Goal: Transaction & Acquisition: Purchase product/service

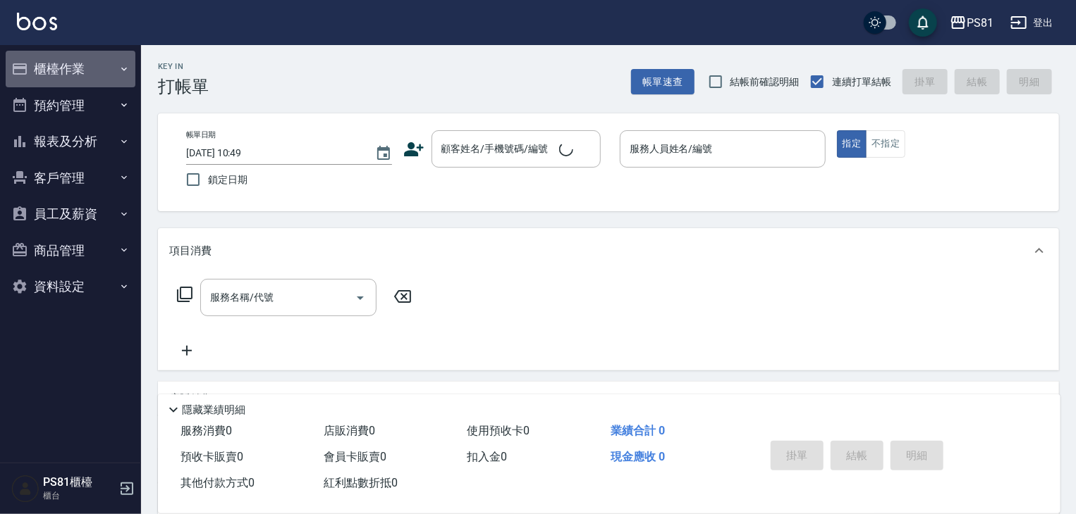
click at [90, 63] on button "櫃檯作業" at bounding box center [71, 69] width 130 height 37
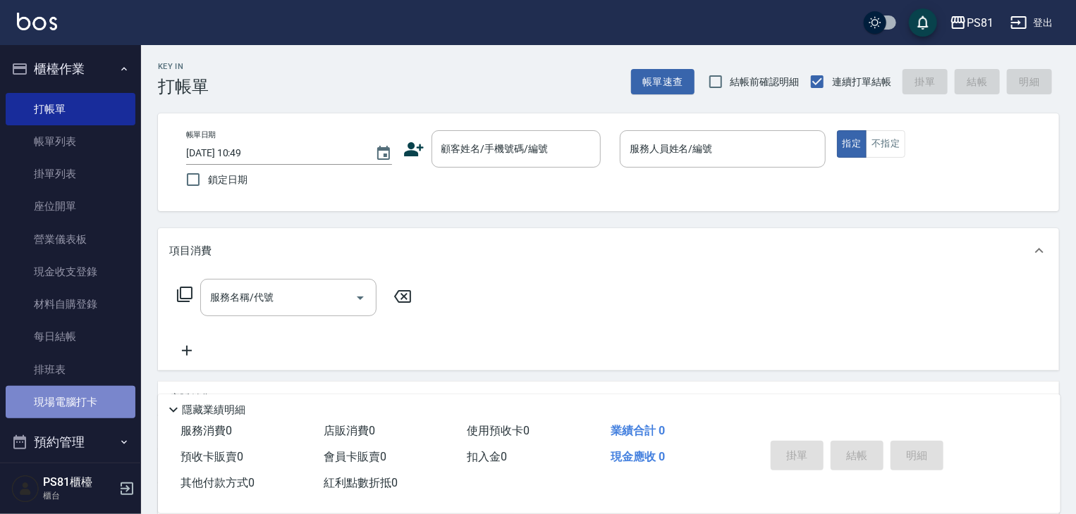
click at [101, 406] on link "現場電腦打卡" at bounding box center [71, 402] width 130 height 32
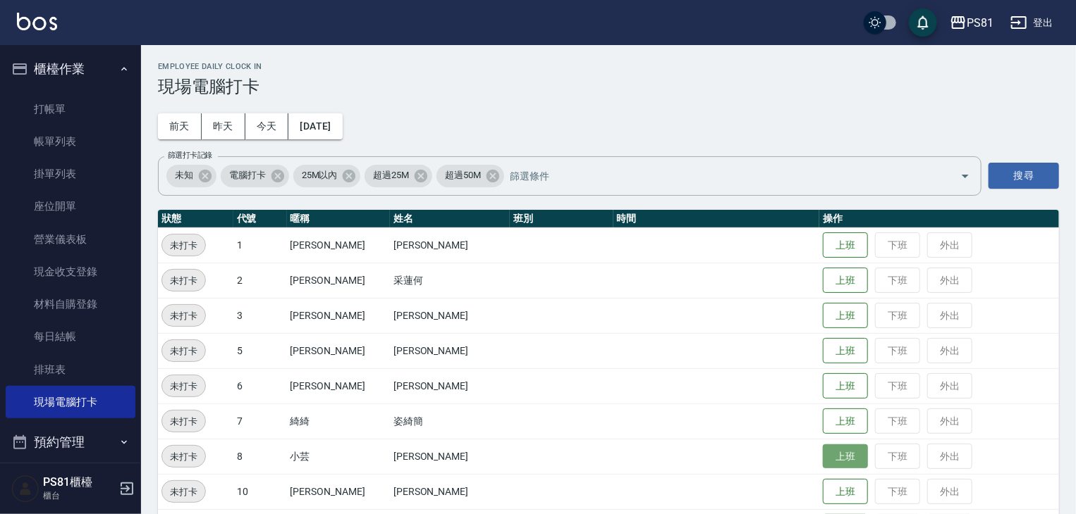
click at [822, 465] on button "上班" at bounding box center [844, 457] width 45 height 25
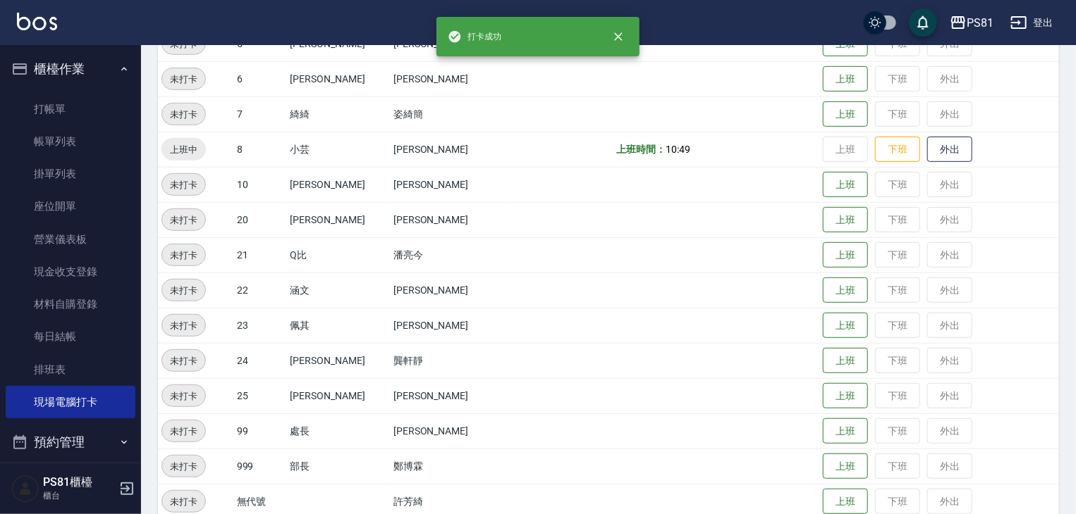
scroll to position [352, 0]
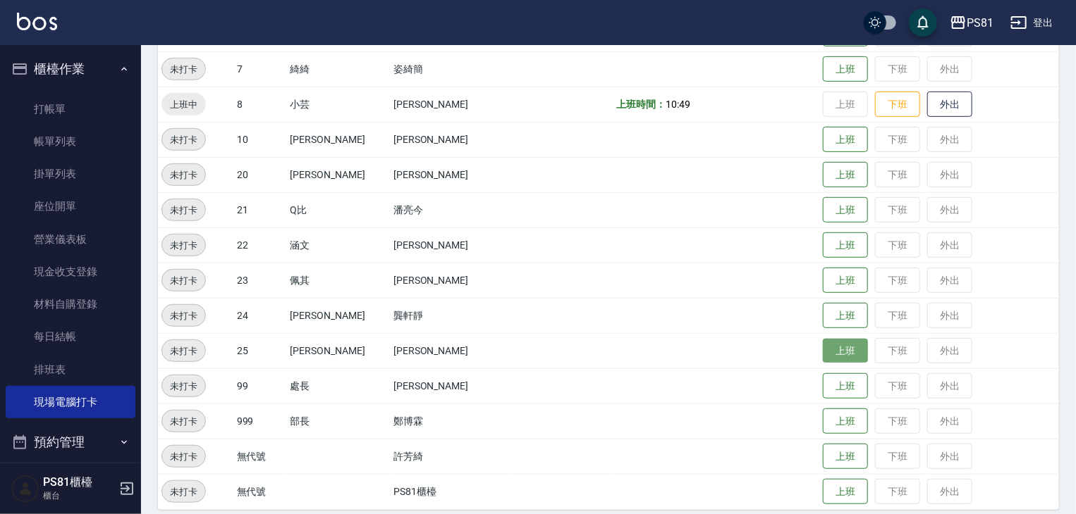
click at [822, 352] on button "上班" at bounding box center [844, 351] width 45 height 25
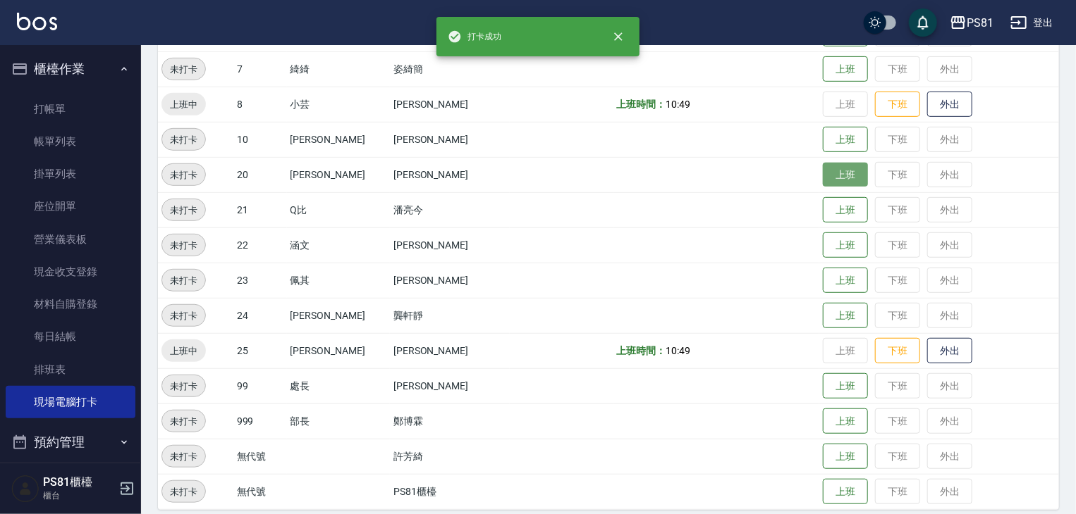
click at [830, 179] on button "上班" at bounding box center [844, 175] width 45 height 25
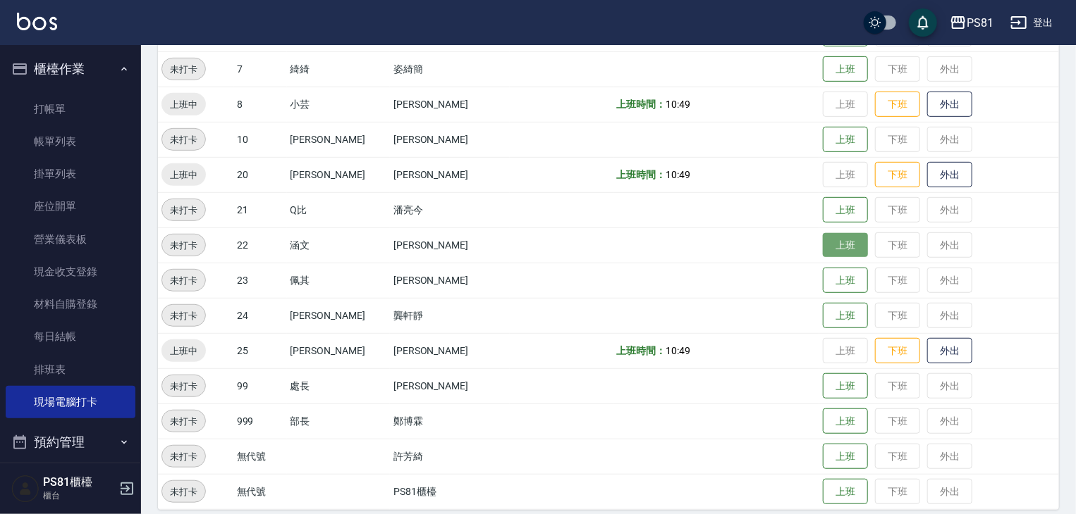
click at [824, 241] on button "上班" at bounding box center [844, 245] width 45 height 25
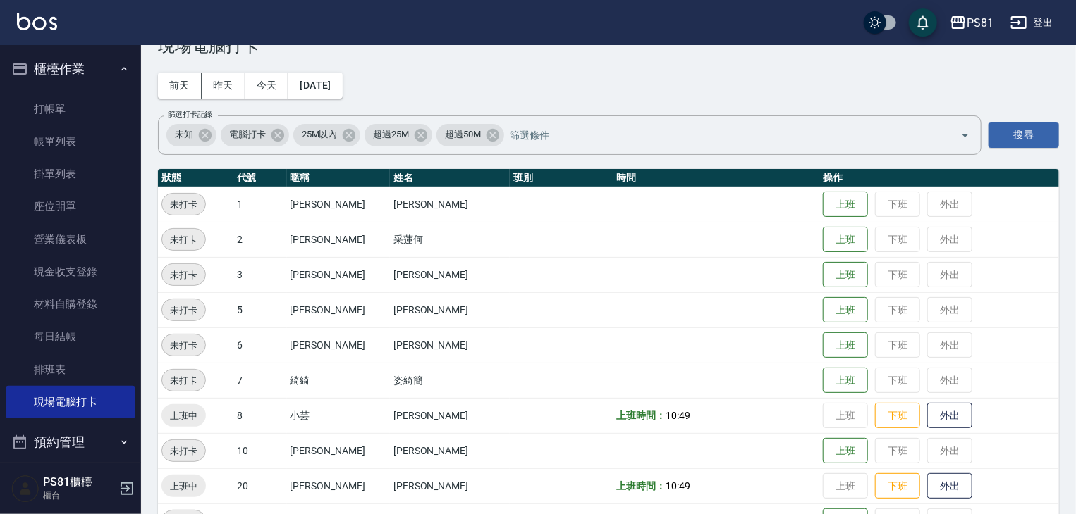
scroll to position [0, 0]
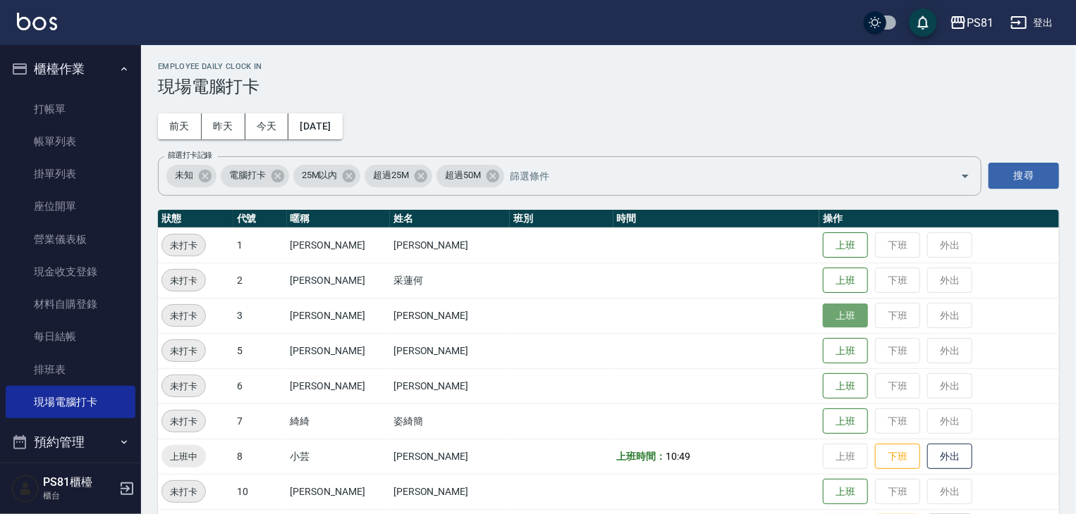
click at [837, 313] on button "上班" at bounding box center [844, 316] width 45 height 25
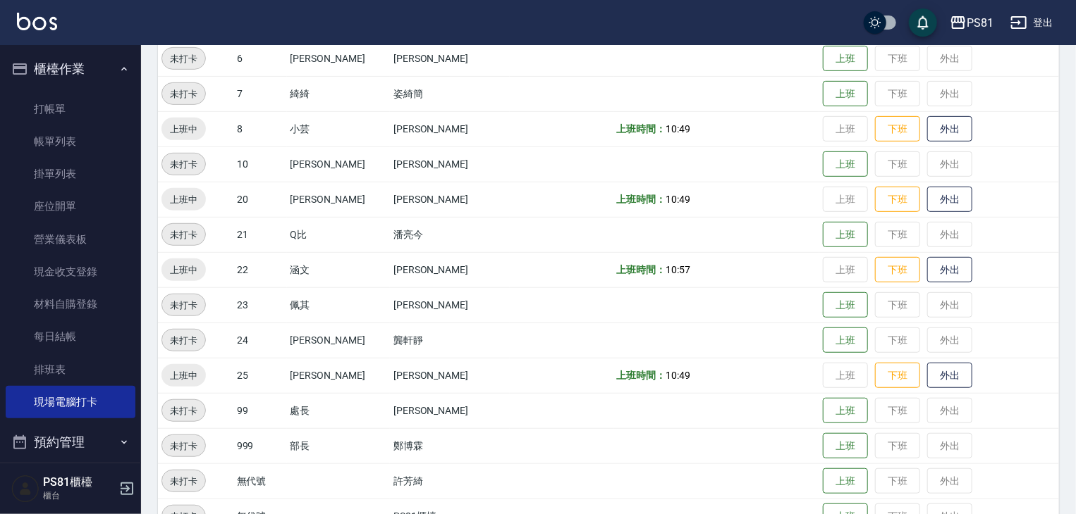
scroll to position [364, 0]
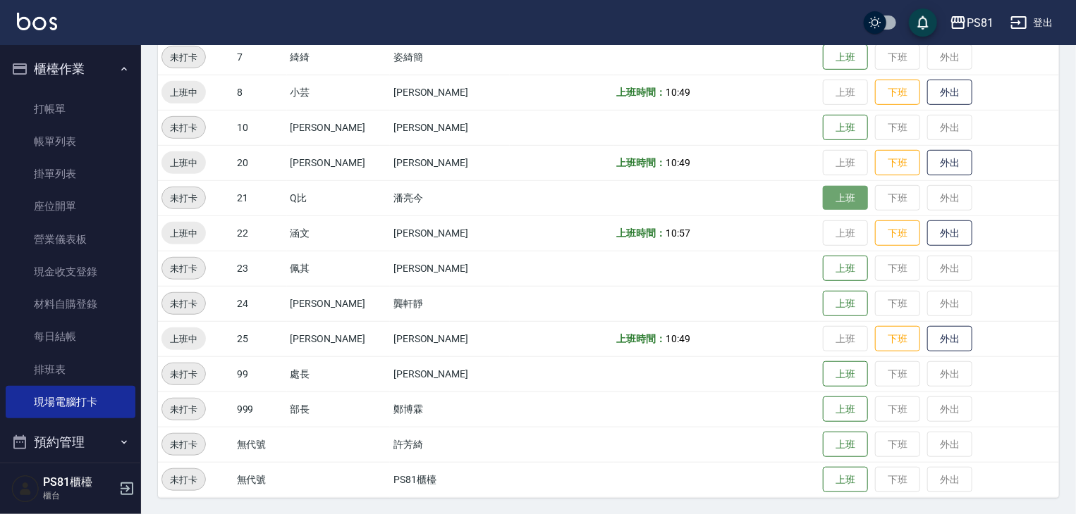
click at [832, 199] on button "上班" at bounding box center [844, 198] width 45 height 25
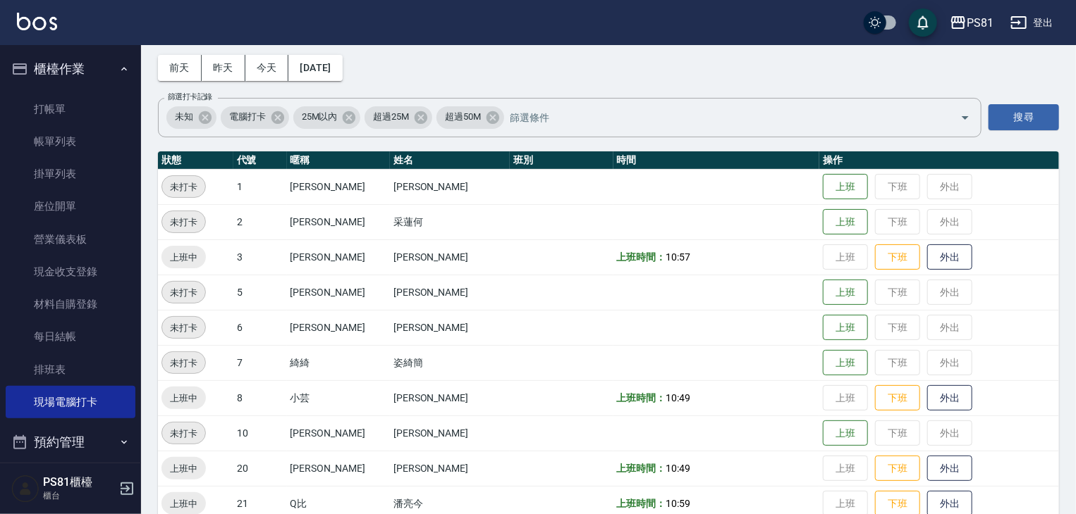
scroll to position [0, 0]
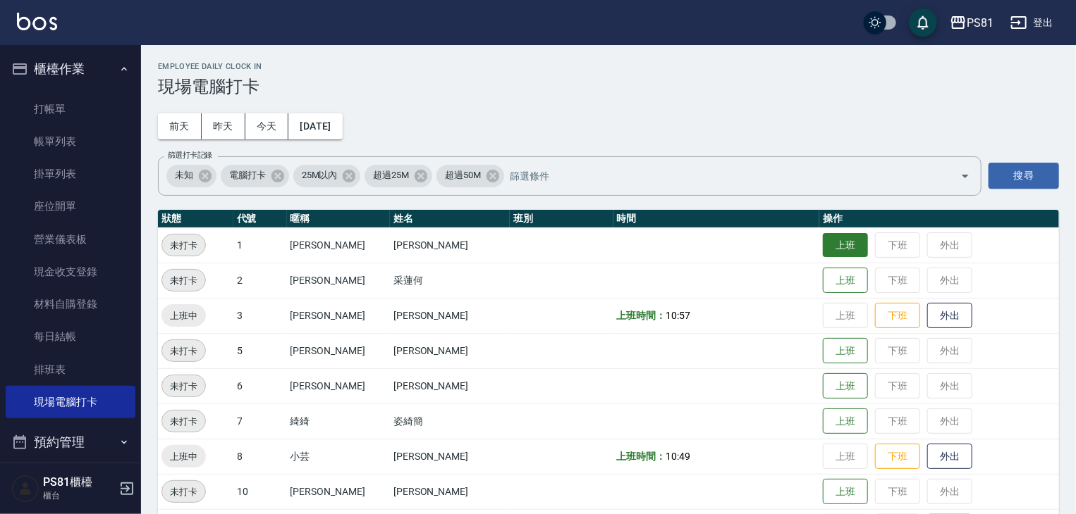
click at [822, 250] on button "上班" at bounding box center [844, 245] width 45 height 25
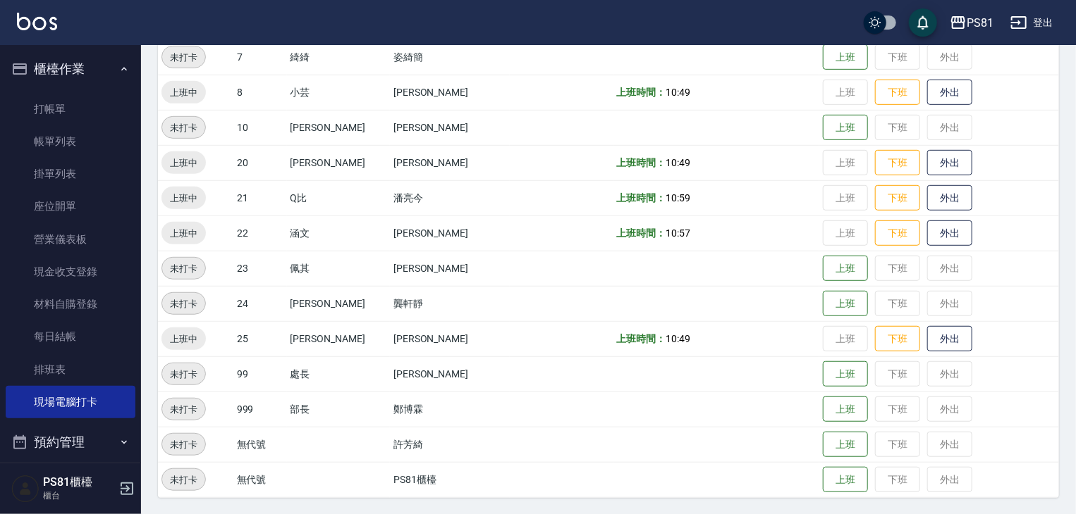
drag, startPoint x: 920, startPoint y: 511, endPoint x: 919, endPoint y: 486, distance: 25.4
click at [869, 500] on div "Employee Daily Clock In 現場電腦打卡 [DATE] [DATE] [DATE] [DATE] 篩選打卡記錄 未知 電腦打卡 25M以內…" at bounding box center [608, 98] width 935 height 834
drag, startPoint x: 918, startPoint y: 519, endPoint x: 953, endPoint y: 496, distance: 42.2
click at [928, 500] on div "Employee Daily Clock In 現場電腦打卡 [DATE] [DATE] [DATE] [DATE] 篩選打卡記錄 未知 電腦打卡 25M以內…" at bounding box center [608, 98] width 935 height 834
drag, startPoint x: 953, startPoint y: 496, endPoint x: 915, endPoint y: 510, distance: 40.3
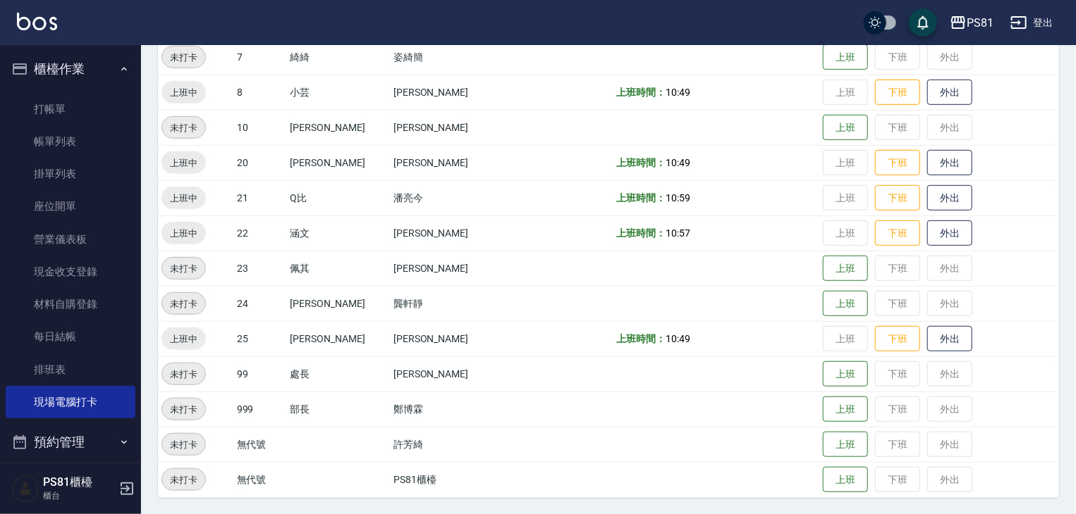
click at [949, 493] on td "上班 下班 外出" at bounding box center [939, 479] width 240 height 35
drag, startPoint x: 915, startPoint y: 510, endPoint x: 921, endPoint y: 505, distance: 8.0
click at [933, 503] on div "Employee Daily Clock In 現場電腦打卡 [DATE] [DATE] [DATE] [DATE] 篩選打卡記錄 未知 電腦打卡 25M以內…" at bounding box center [608, 98] width 935 height 834
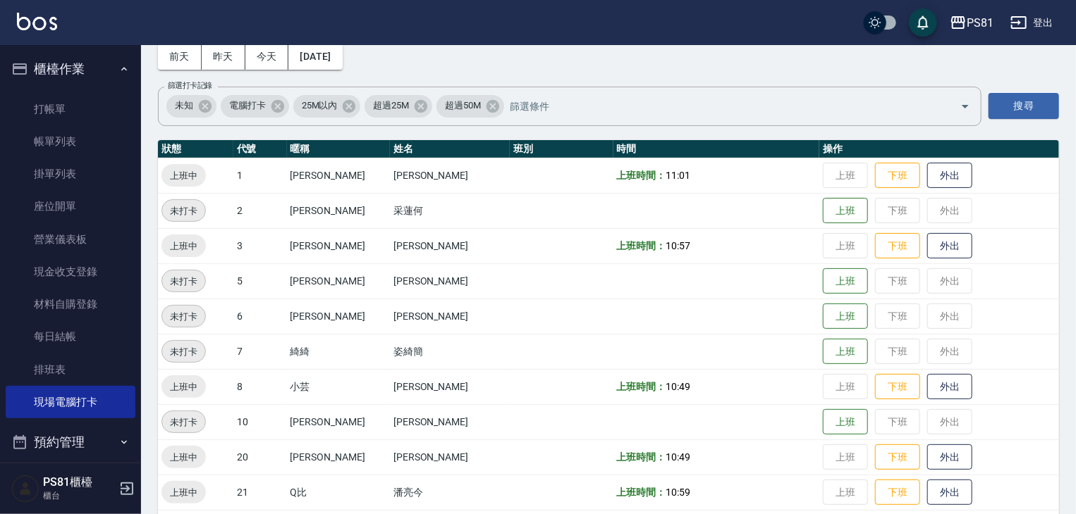
scroll to position [0, 0]
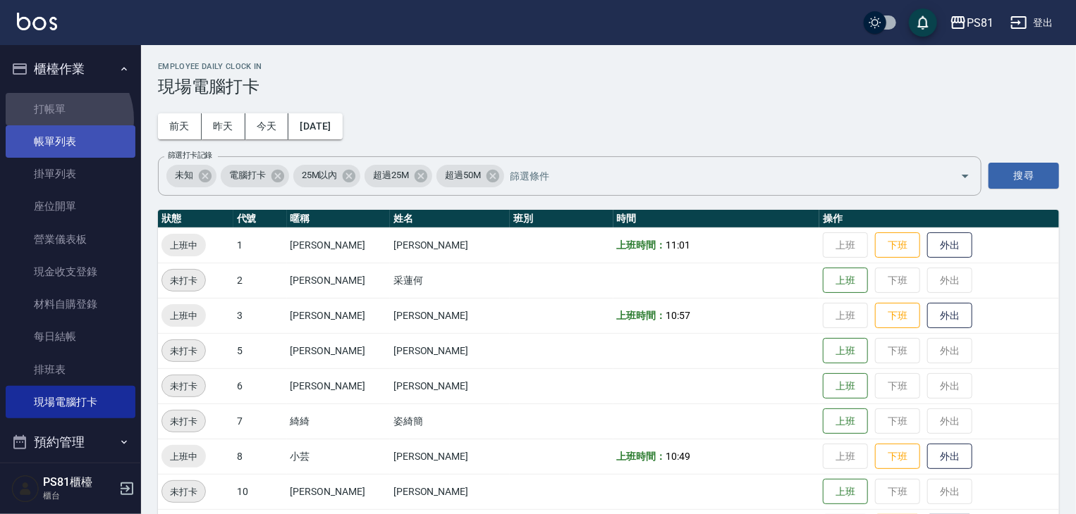
drag, startPoint x: 60, startPoint y: 119, endPoint x: 67, endPoint y: 127, distance: 10.5
click at [62, 120] on link "打帳單" at bounding box center [71, 109] width 130 height 32
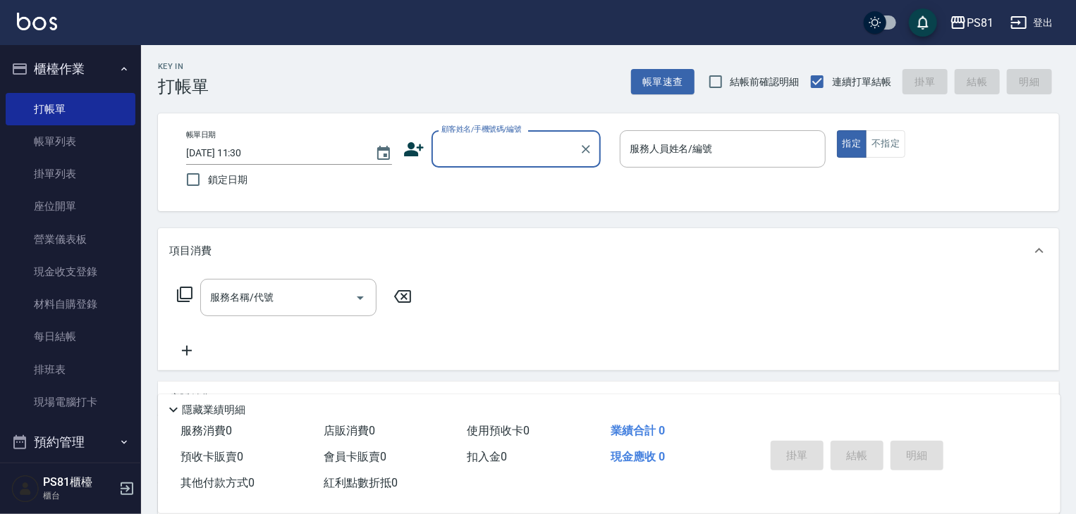
click at [508, 144] on input "顧客姓名/手機號碼/編號" at bounding box center [505, 149] width 135 height 25
type input "流"
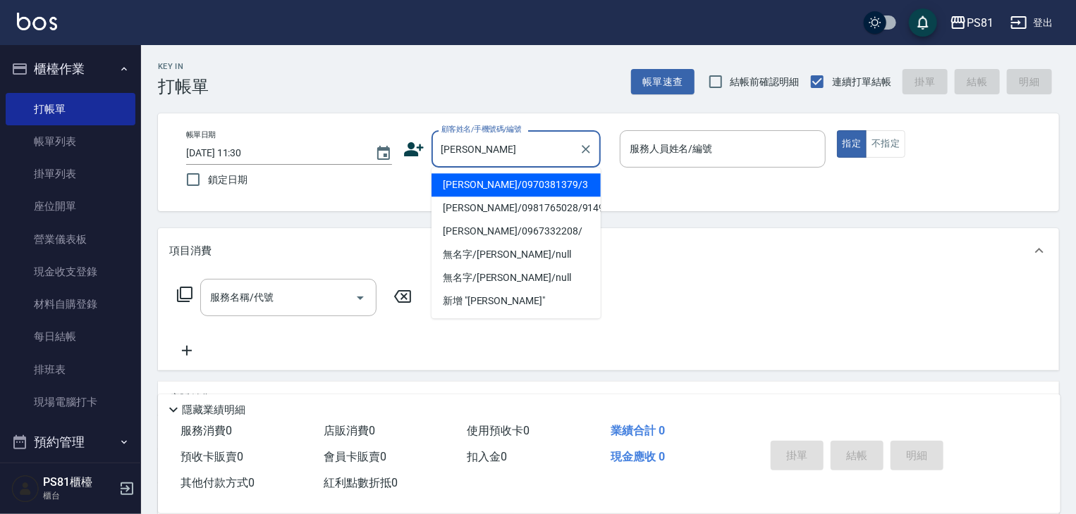
click at [512, 179] on li "[PERSON_NAME]/0970381379/3" at bounding box center [515, 184] width 169 height 23
type input "[PERSON_NAME]/0970381379/3"
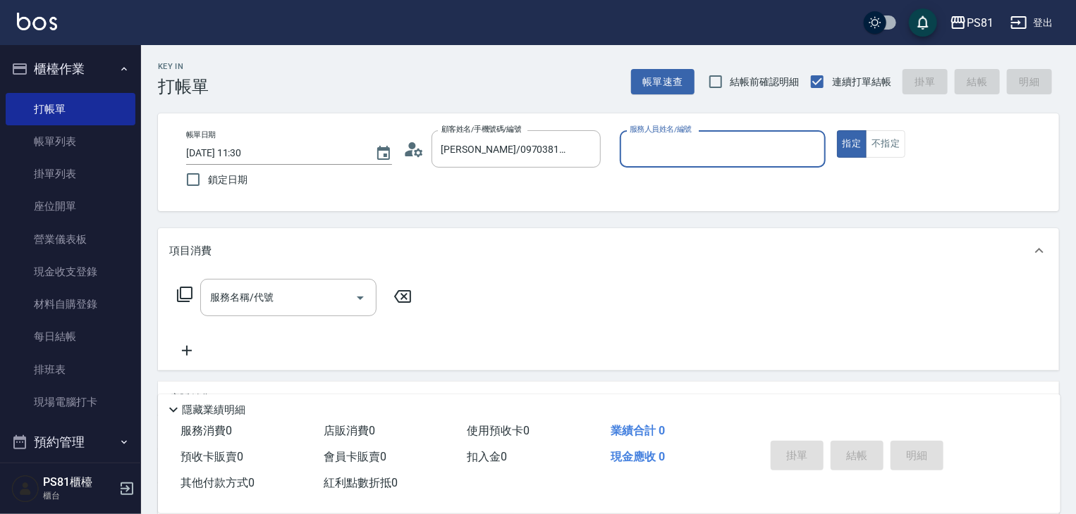
type input "小芸-8"
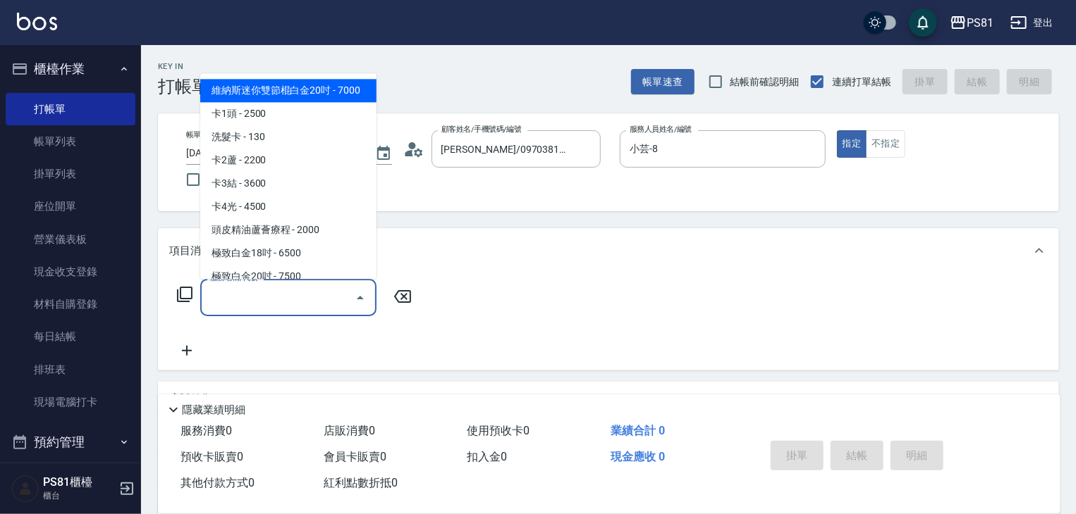
click at [313, 297] on input "服務名稱/代號" at bounding box center [278, 297] width 142 height 25
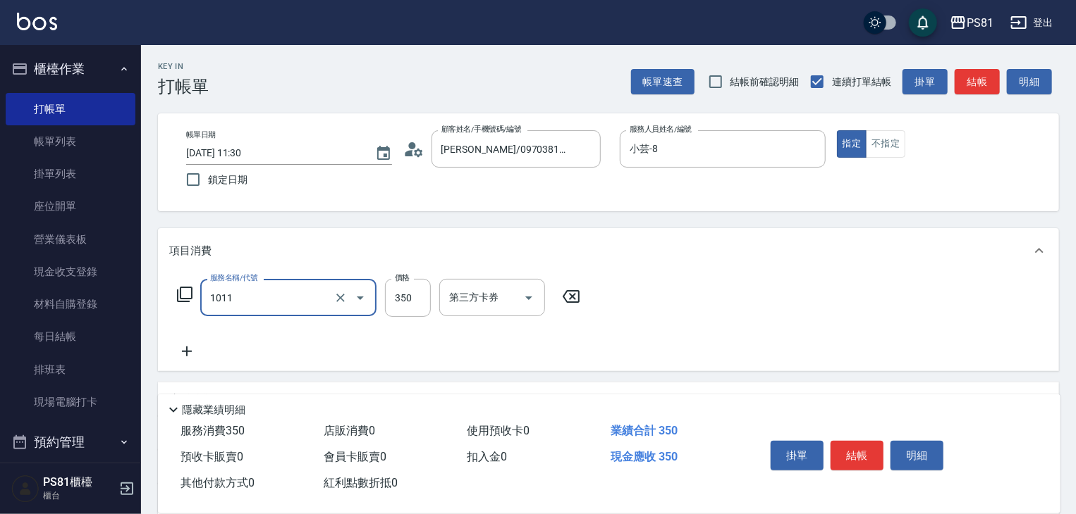
type input "B級單剪(1011)"
click at [830, 436] on div "掛單 結帳 明細" at bounding box center [857, 458] width 184 height 44
click at [839, 442] on button "結帳" at bounding box center [856, 456] width 53 height 30
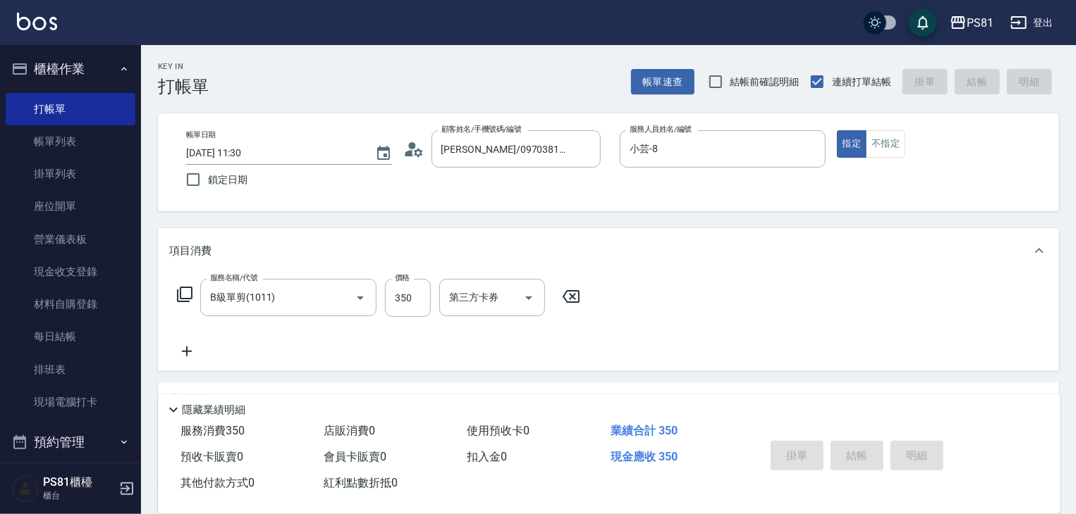
type input "[DATE] 12:04"
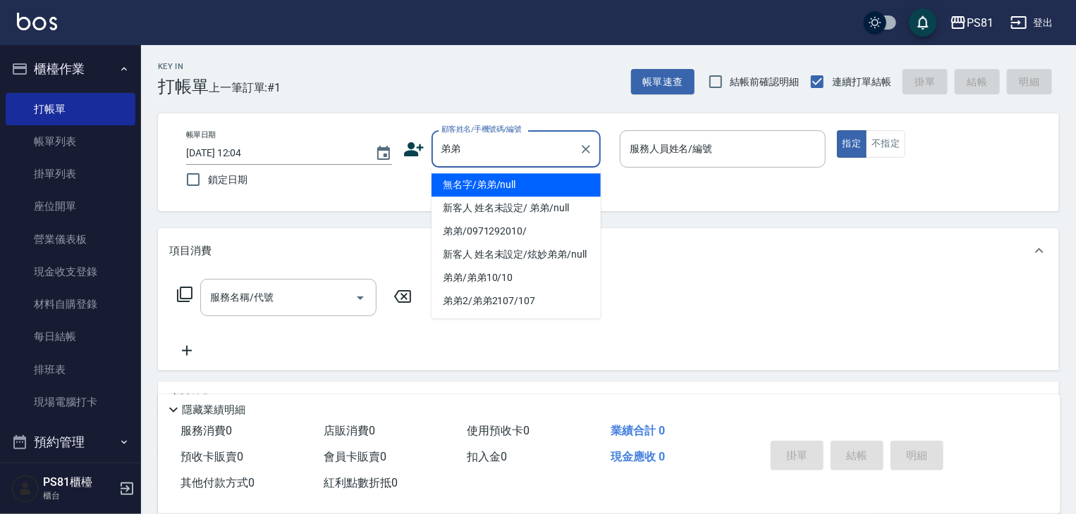
click at [529, 176] on li "無名字/弟弟/null" at bounding box center [515, 184] width 169 height 23
type input "無名字/弟弟/null"
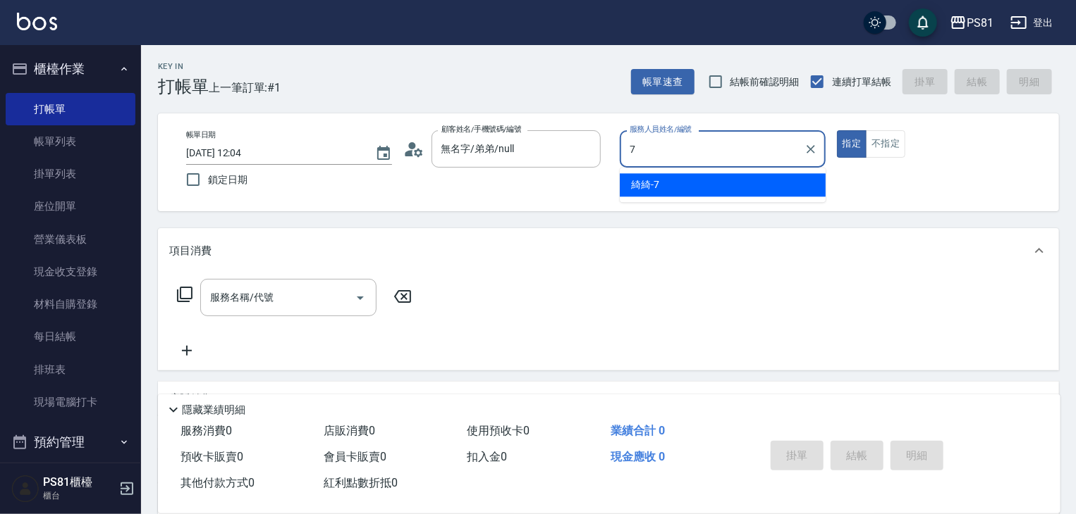
type input "綺綺-7"
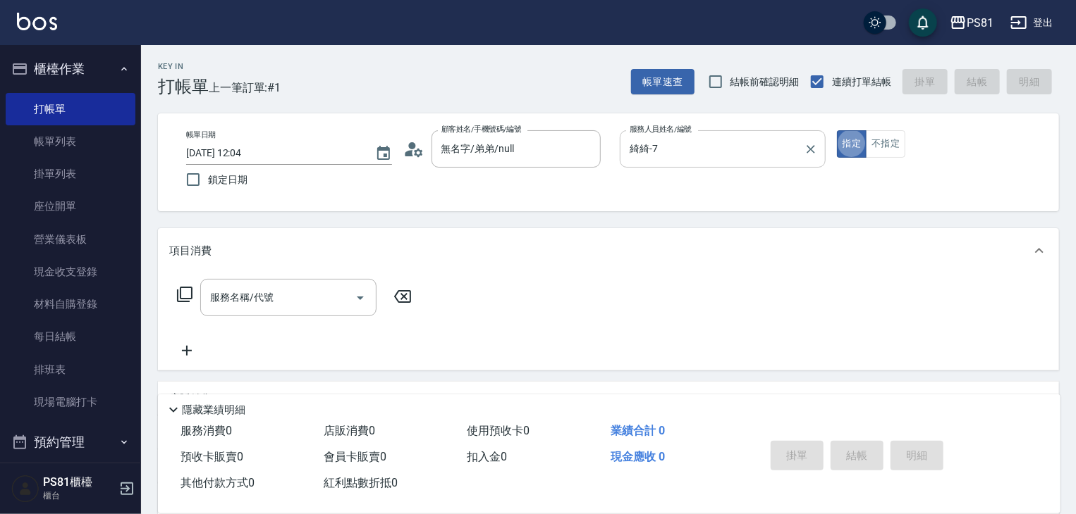
type button "true"
click at [232, 287] on div "服務名稱/代號 服務名稱/代號" at bounding box center [288, 297] width 176 height 37
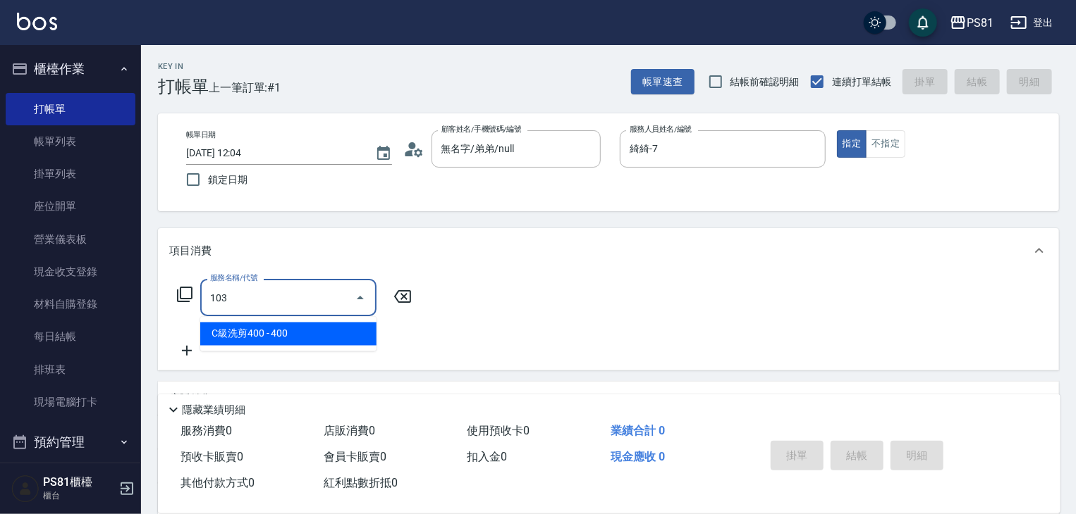
type input "C級洗剪400(103)"
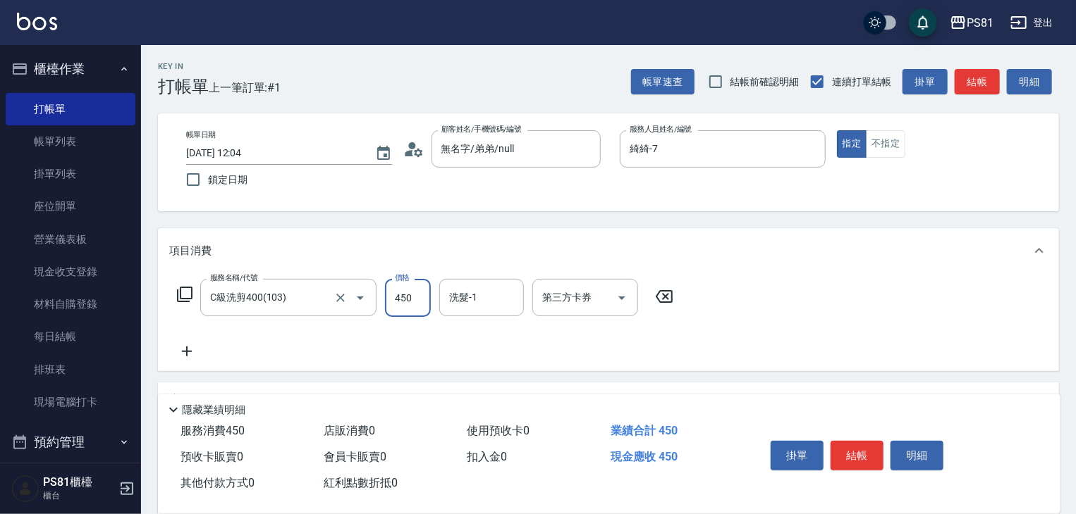
type input "450"
type input "[PERSON_NAME]-25"
click at [856, 452] on button "結帳" at bounding box center [856, 456] width 53 height 30
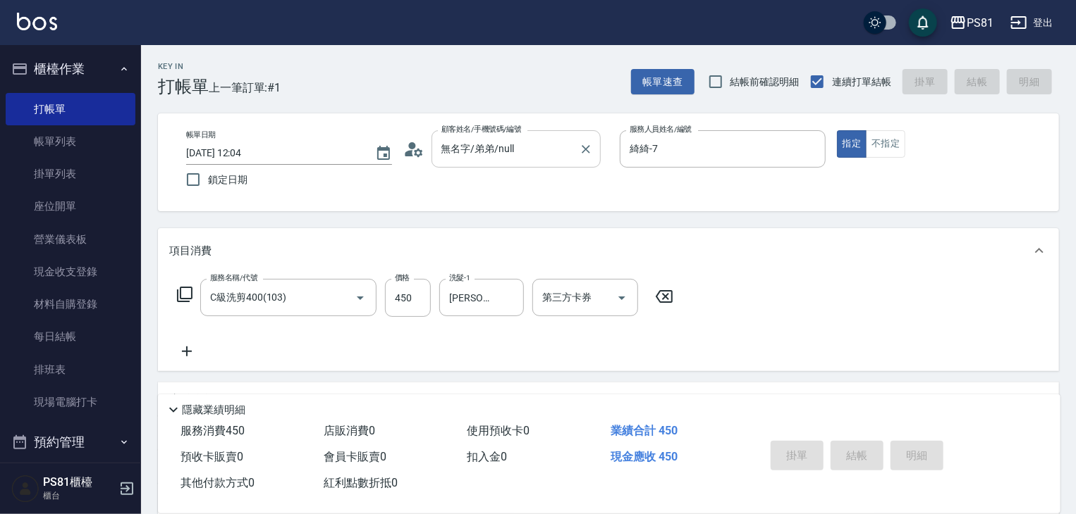
type input "[DATE] 12:18"
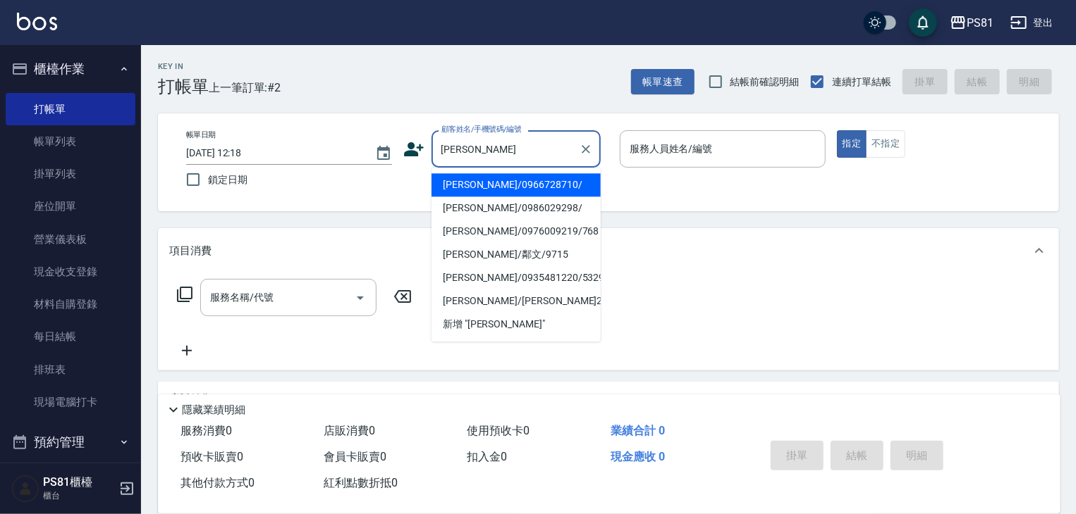
click at [555, 187] on li "[PERSON_NAME]/0966728710/" at bounding box center [515, 184] width 169 height 23
type input "[PERSON_NAME]/0966728710/"
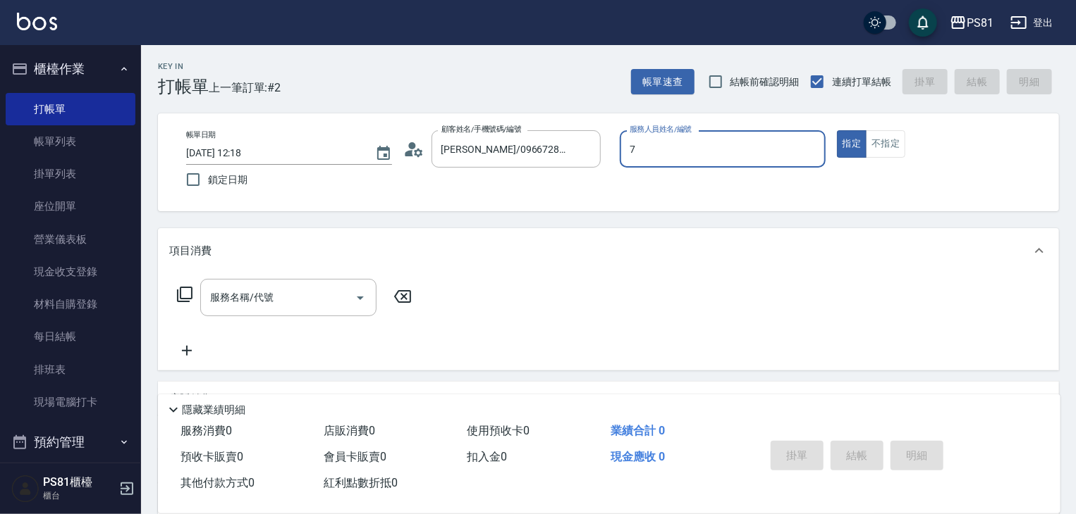
type input "綺綺-7"
click at [217, 283] on div "服務名稱/代號" at bounding box center [288, 297] width 176 height 37
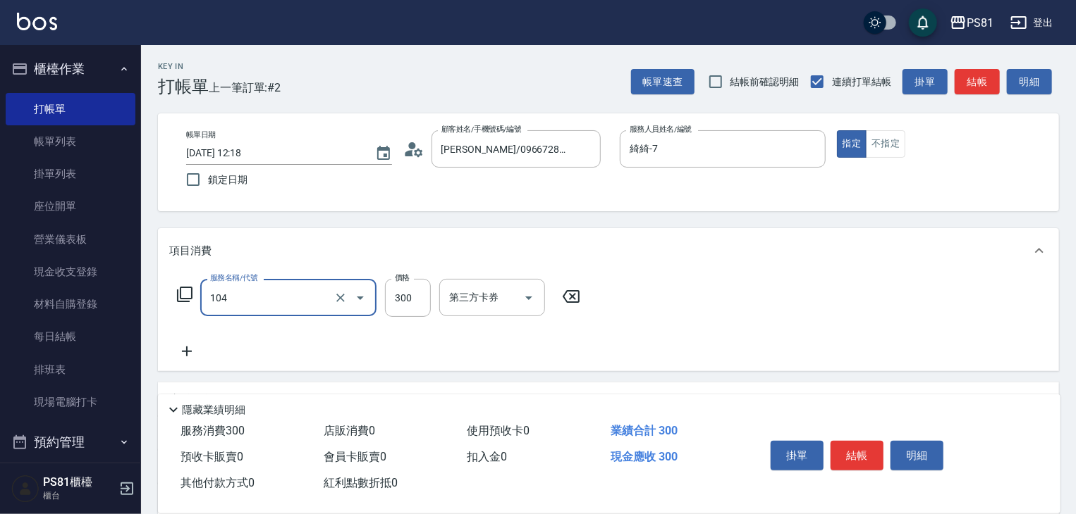
type input "C級單剪300(104)"
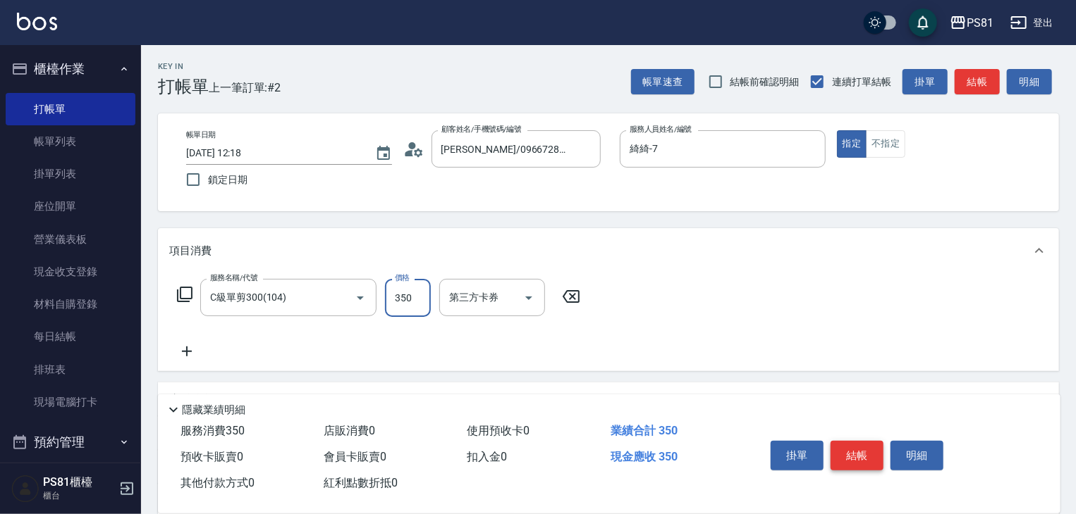
type input "350"
click at [870, 443] on button "結帳" at bounding box center [856, 456] width 53 height 30
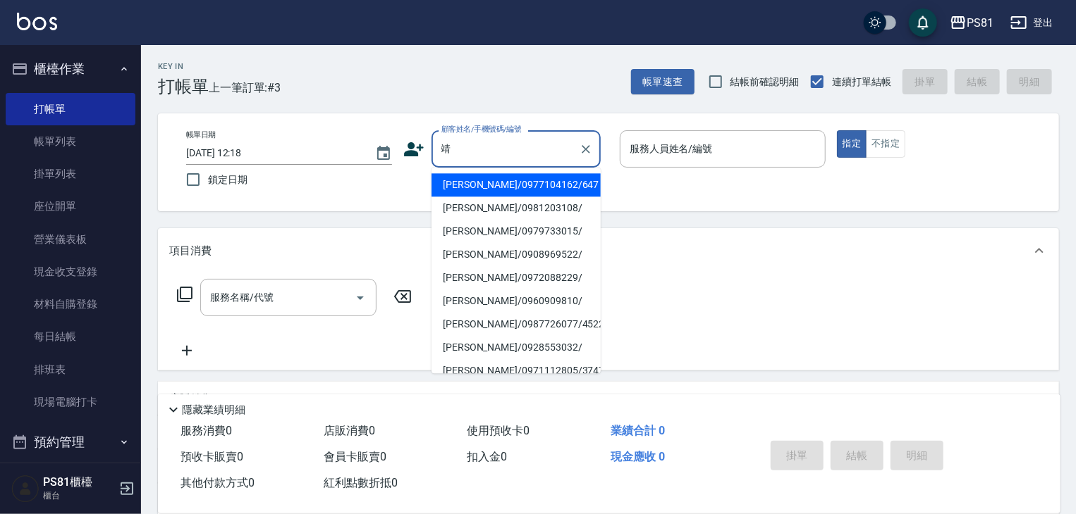
type input "靖"
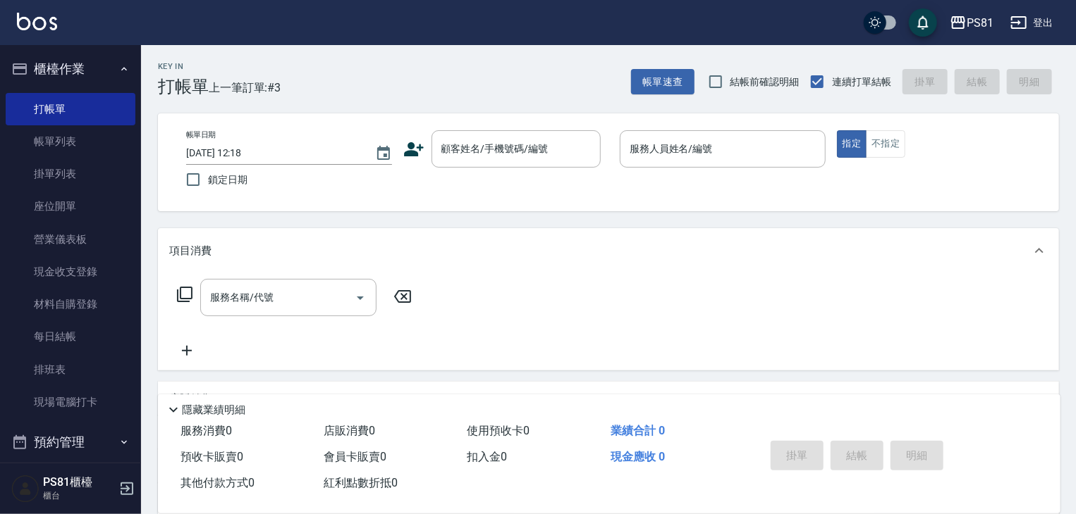
click at [459, 184] on div "帳單日期 [DATE] 12:18 鎖定日期 顧客姓名/手機號碼/編號 顧客姓名/手機號碼/編號 服務人員姓名/編號 服務人員姓名/編號 指定 不指定" at bounding box center [608, 162] width 867 height 64
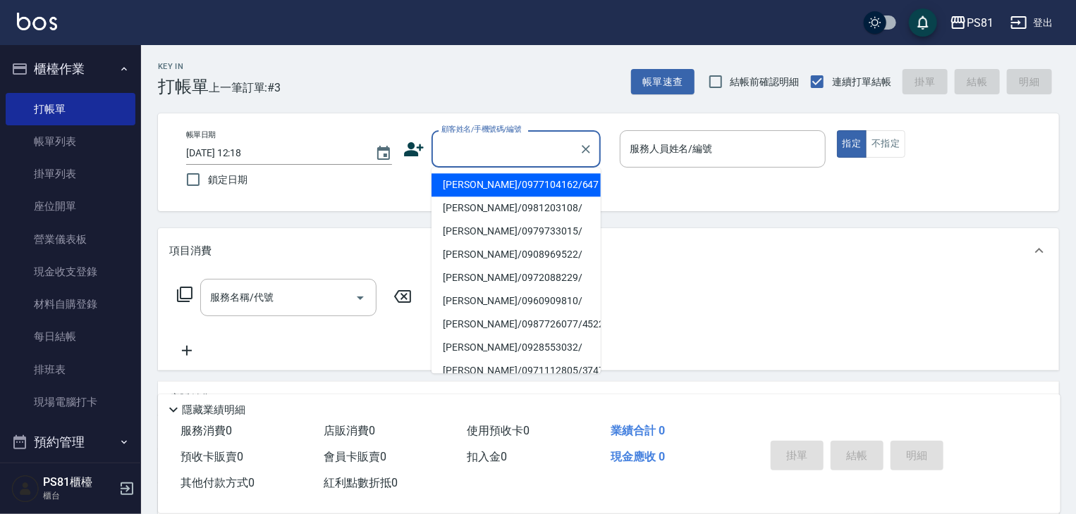
click at [503, 157] on input "顧客姓名/手機號碼/編號" at bounding box center [505, 149] width 135 height 25
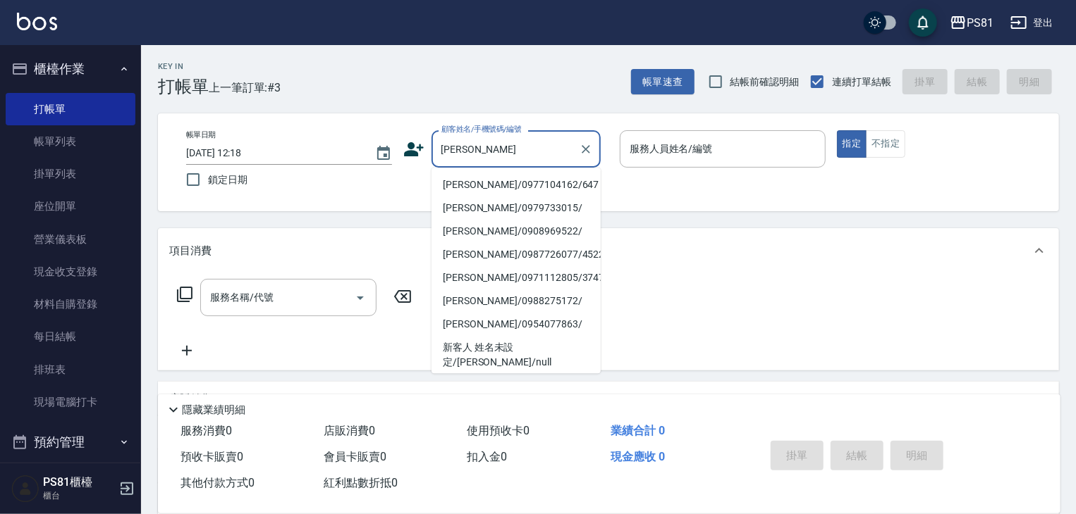
click at [511, 181] on li "[PERSON_NAME]/0977104162/647" at bounding box center [515, 184] width 169 height 23
type input "[PERSON_NAME]/0977104162/647"
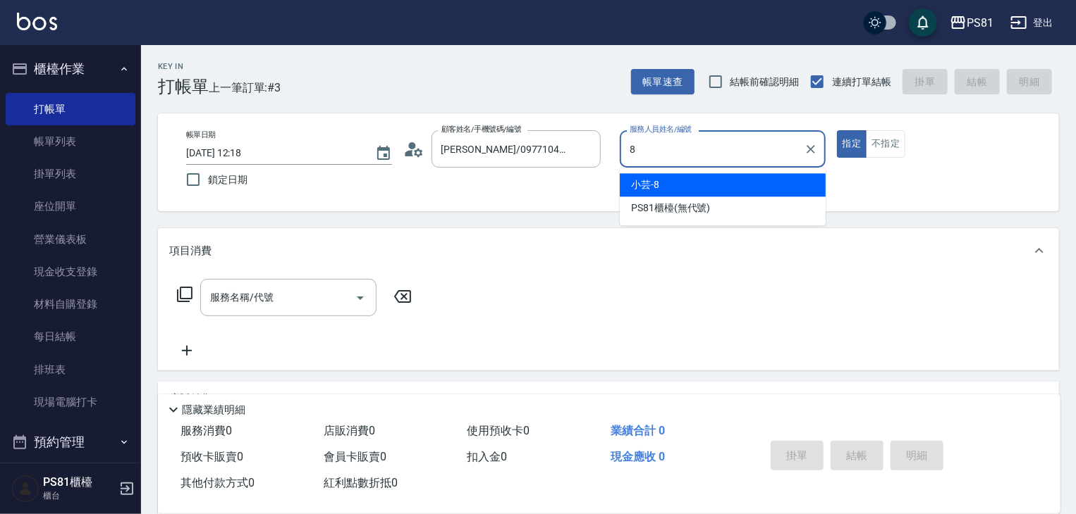
type input "小芸-8"
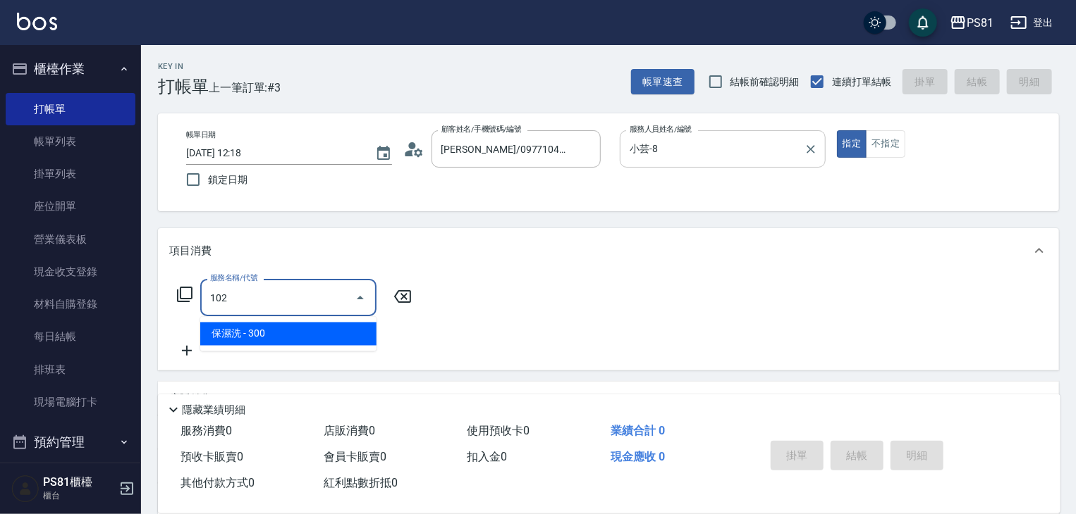
type input "保濕洗(102)"
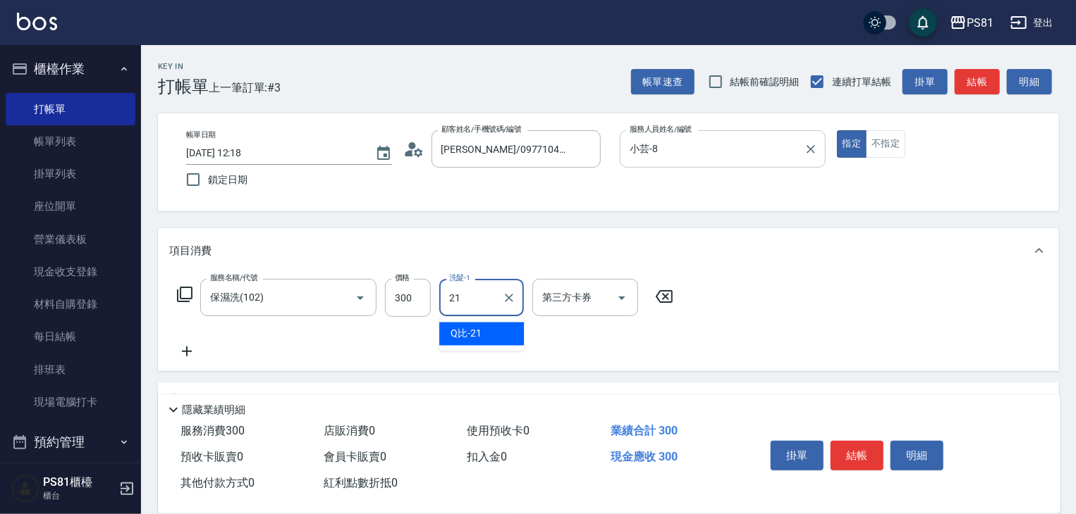
type input "Q比-21"
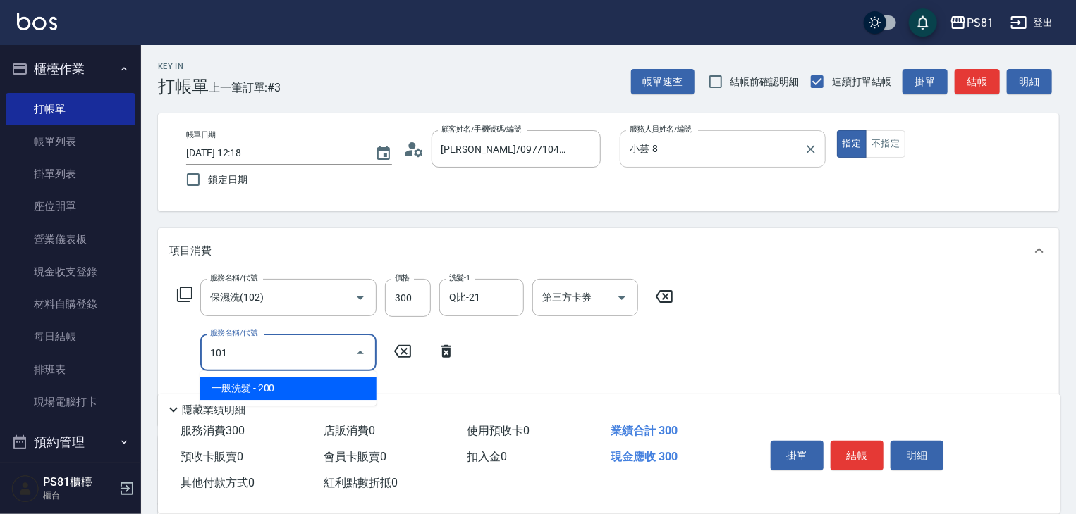
type input "一般洗髮(101)"
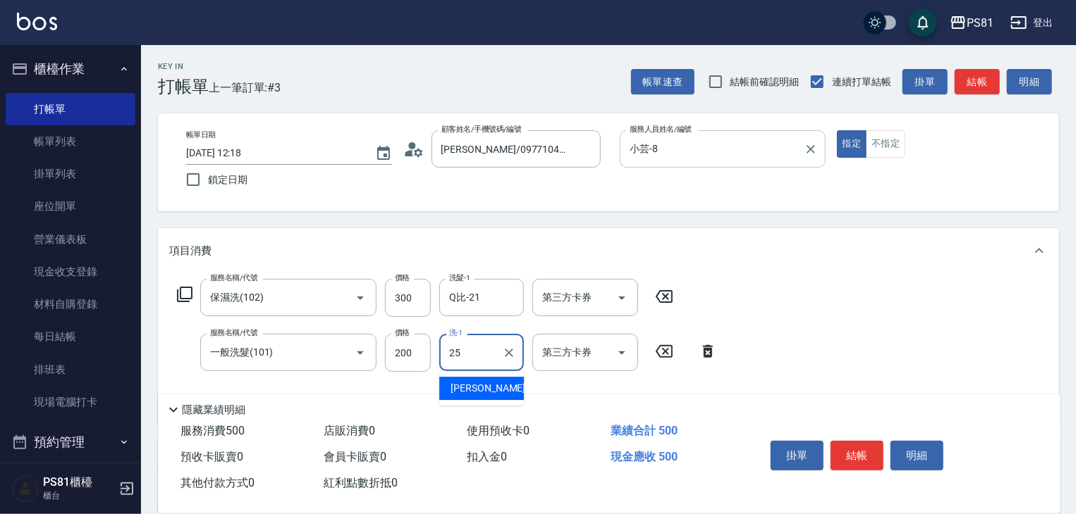
type input "[PERSON_NAME]-25"
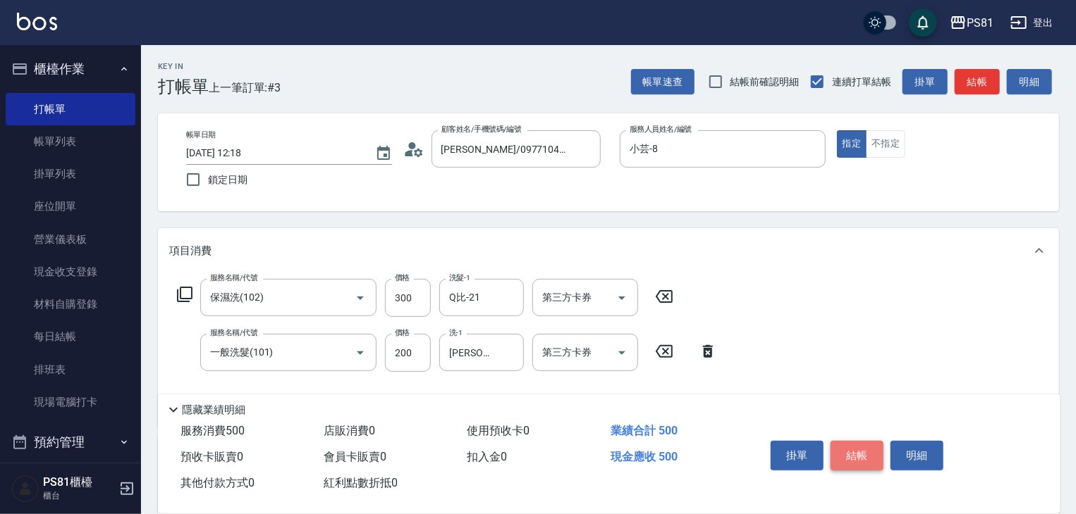
click at [874, 446] on button "結帳" at bounding box center [856, 456] width 53 height 30
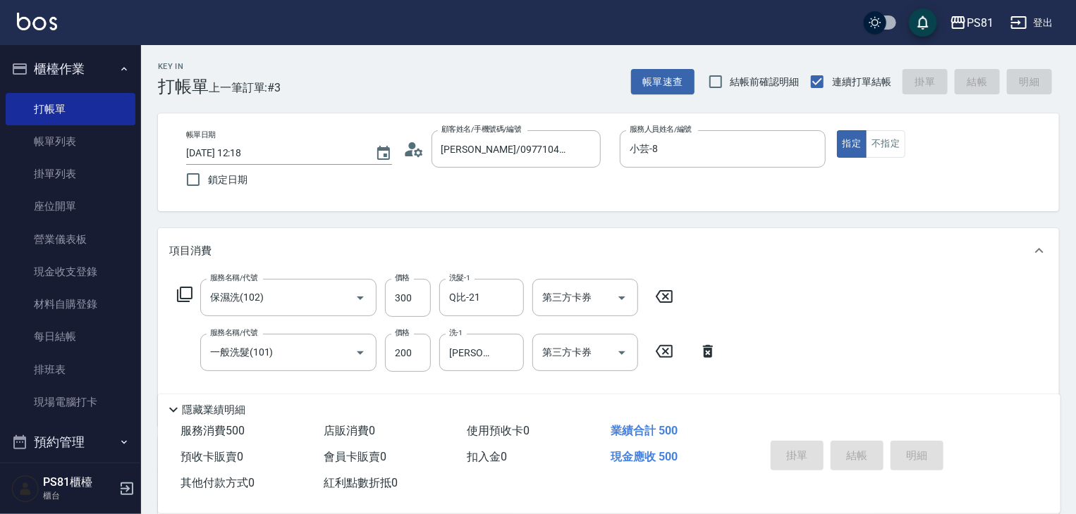
type input "[DATE] 12:29"
